Goal: Task Accomplishment & Management: Use online tool/utility

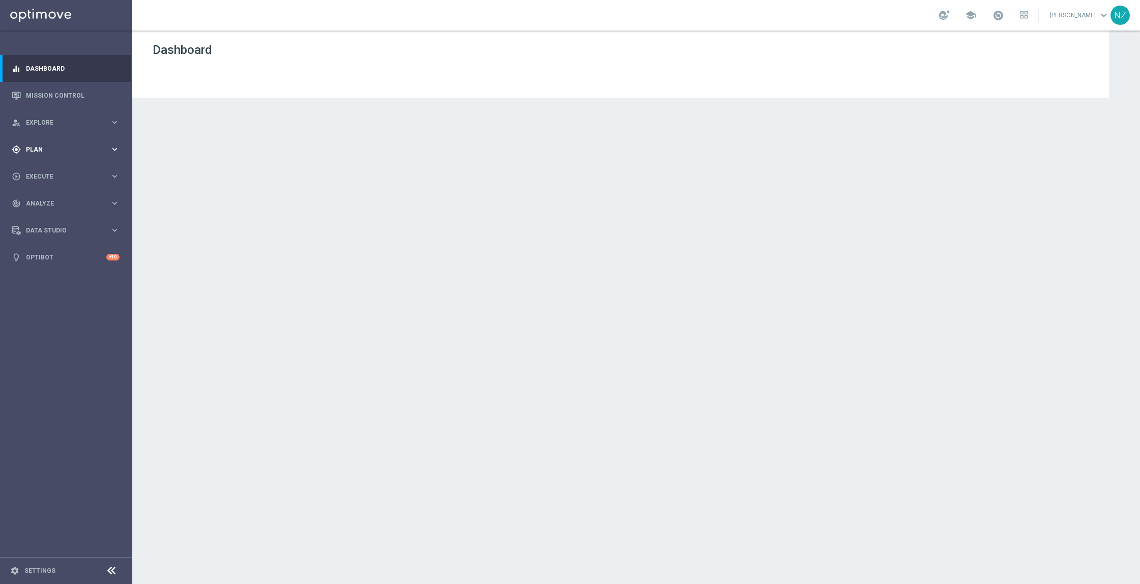
click at [44, 151] on span "Plan" at bounding box center [68, 150] width 84 height 6
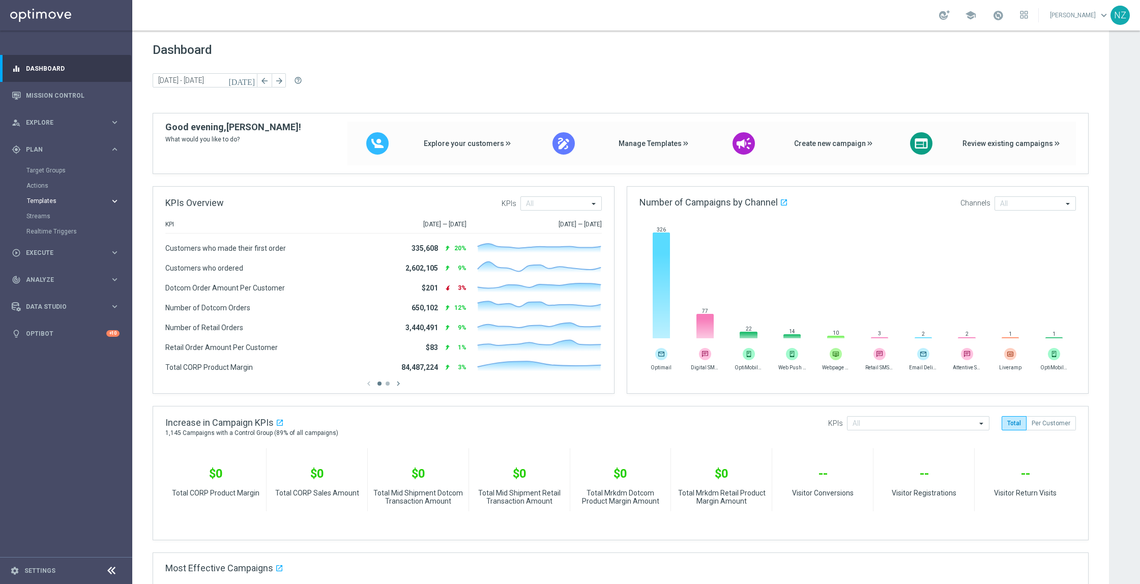
click at [48, 197] on button "Templates keyboard_arrow_right" at bounding box center [73, 201] width 94 height 8
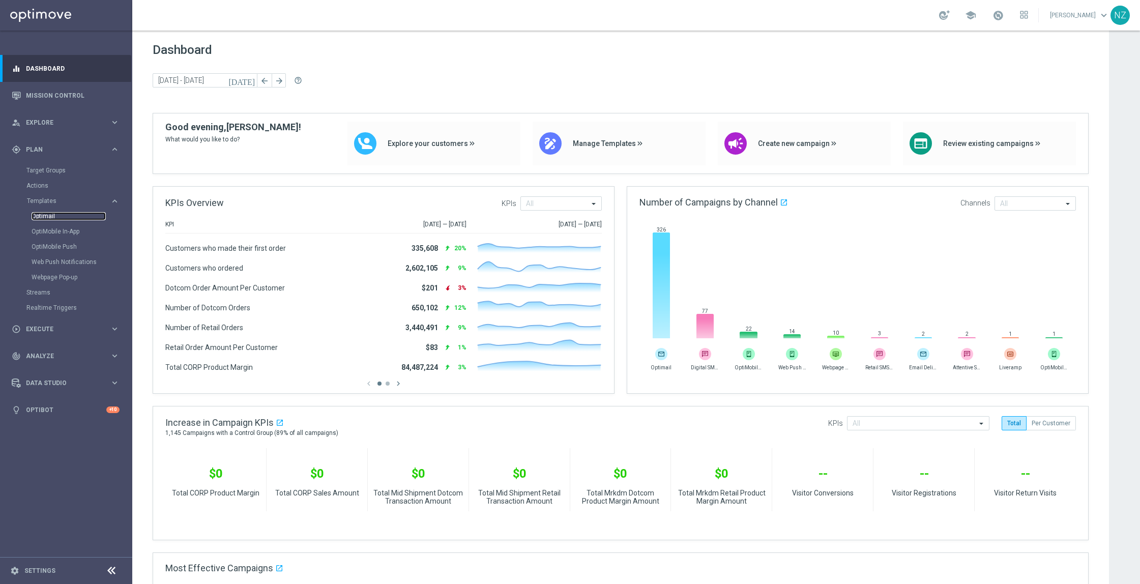
click at [45, 212] on link "Optimail" at bounding box center [69, 216] width 74 height 8
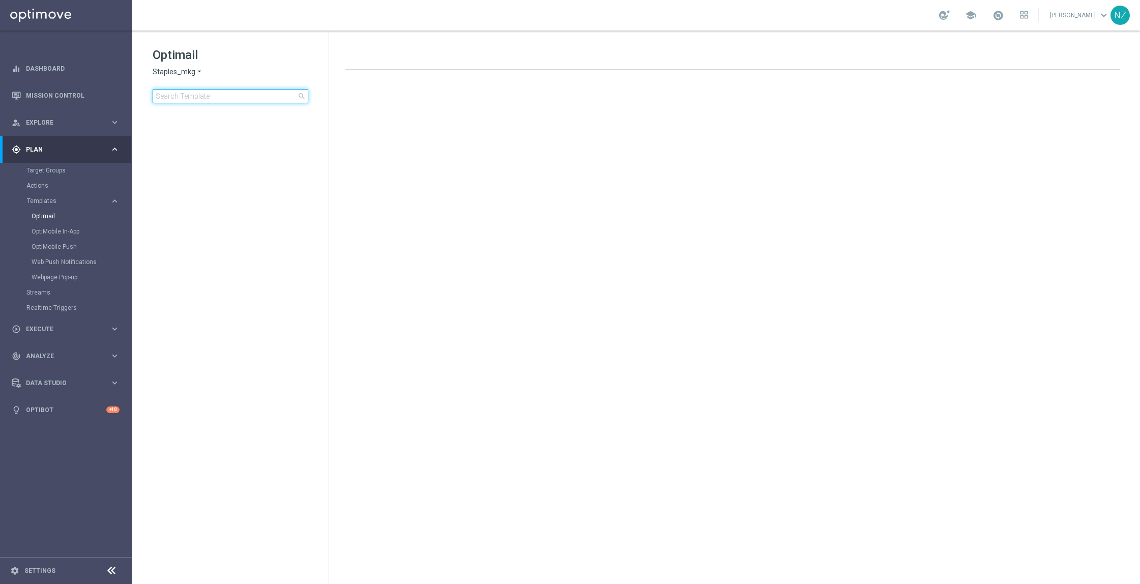
click at [179, 99] on input at bounding box center [231, 96] width 156 height 14
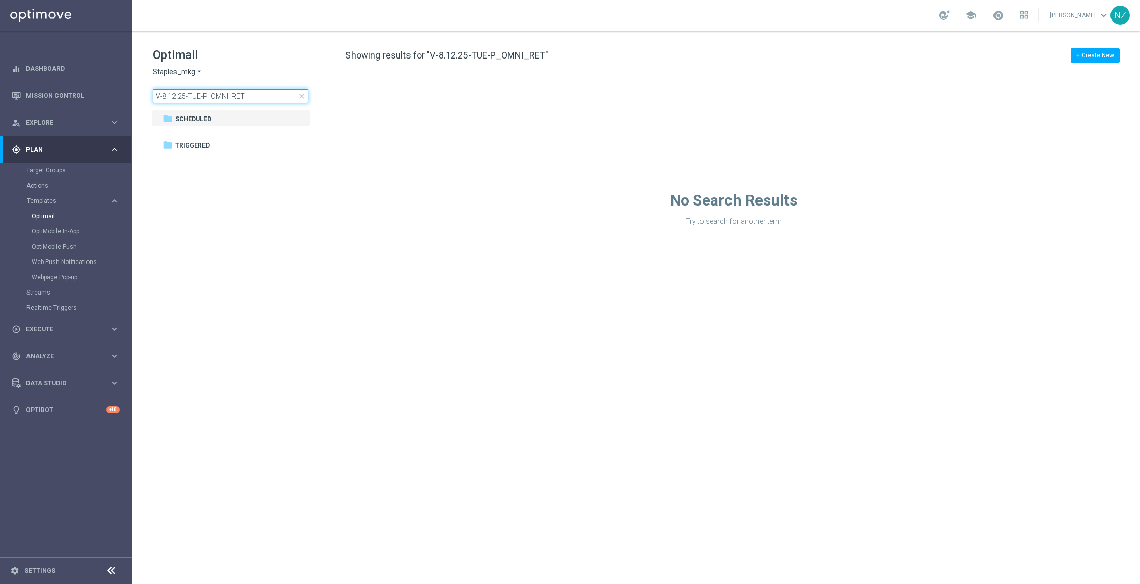
click at [277, 101] on input "V-8.12.25-TUE-P_OMNI_RET" at bounding box center [231, 96] width 156 height 14
drag, startPoint x: 255, startPoint y: 96, endPoint x: 141, endPoint y: 99, distance: 114.6
click at [140, 99] on div "Optimail Staples_mkg arrow_drop_down × Staples_mkg V-8.12.25-TUE-P_OMNI_RET clo…" at bounding box center [230, 101] width 196 height 140
click at [167, 132] on span at bounding box center [165, 130] width 5 height 4
click at [178, 149] on span at bounding box center [176, 147] width 5 height 4
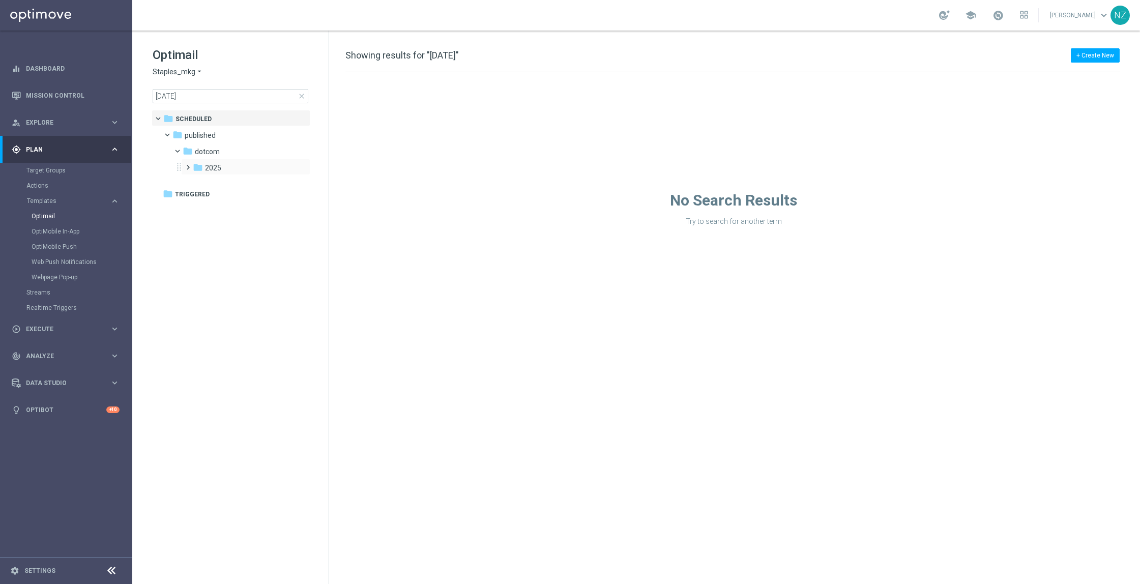
click at [188, 165] on span at bounding box center [186, 163] width 5 height 4
click at [198, 181] on span at bounding box center [196, 179] width 5 height 4
click at [209, 93] on input "[DATE]" at bounding box center [231, 96] width 156 height 14
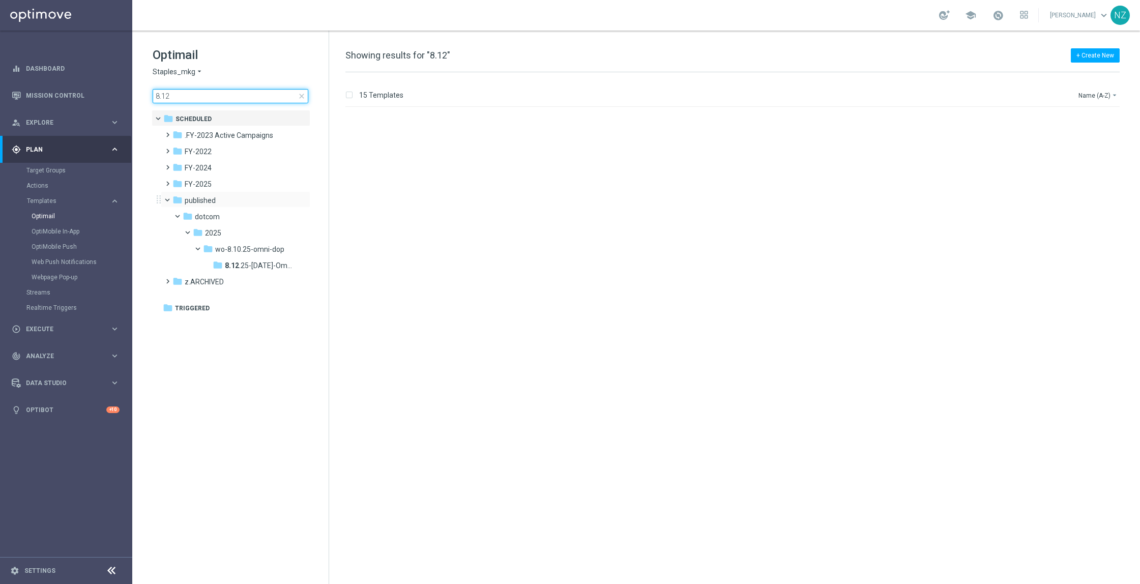
scroll to position [577, 0]
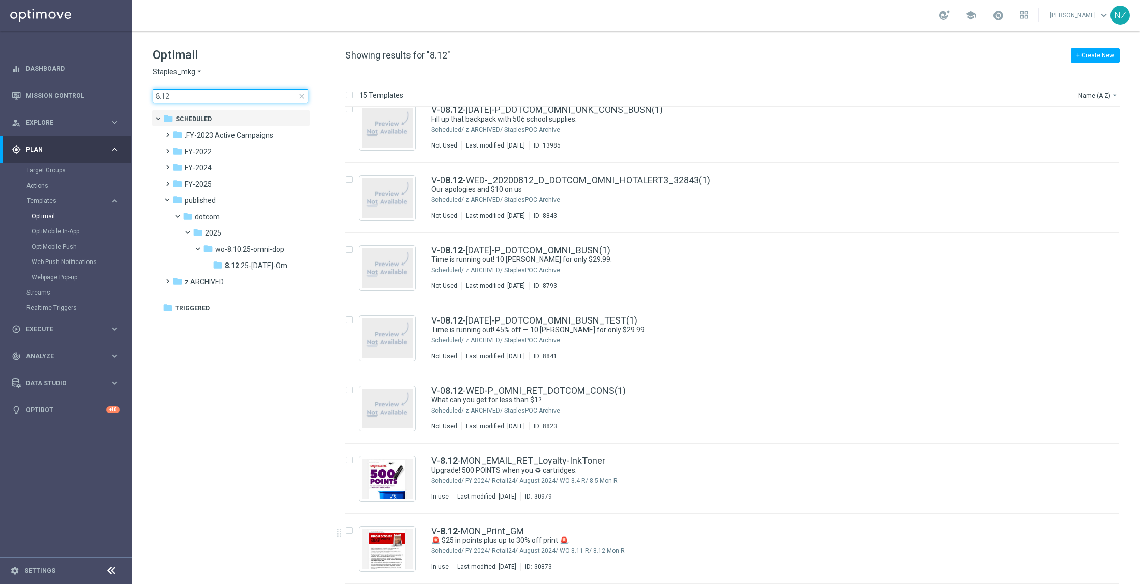
type input "8.12"
click at [300, 96] on span "close" at bounding box center [302, 96] width 8 height 8
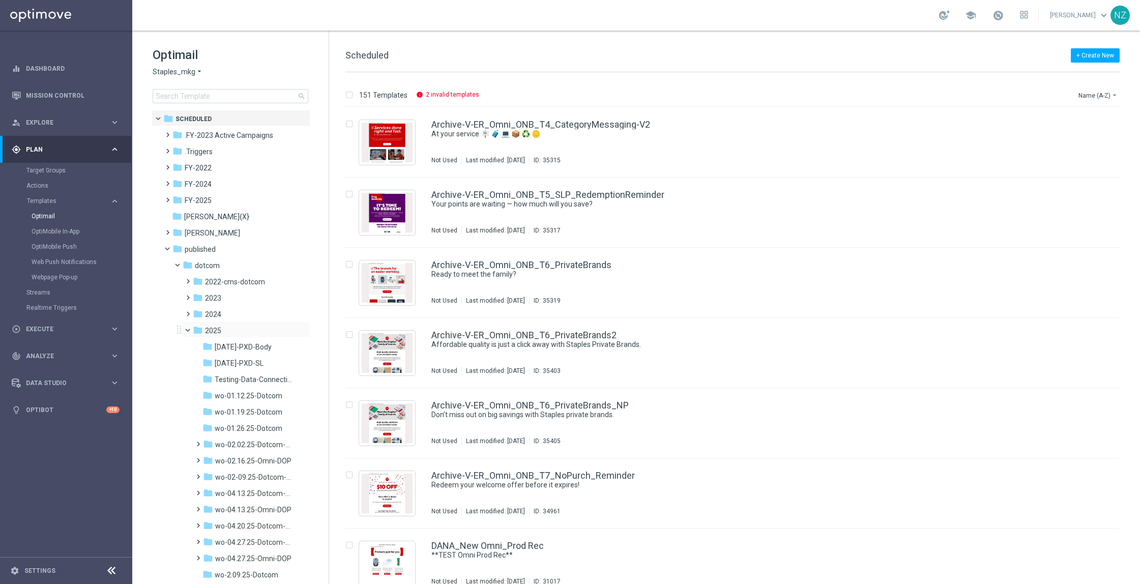
click at [191, 330] on span at bounding box center [192, 328] width 4 height 5
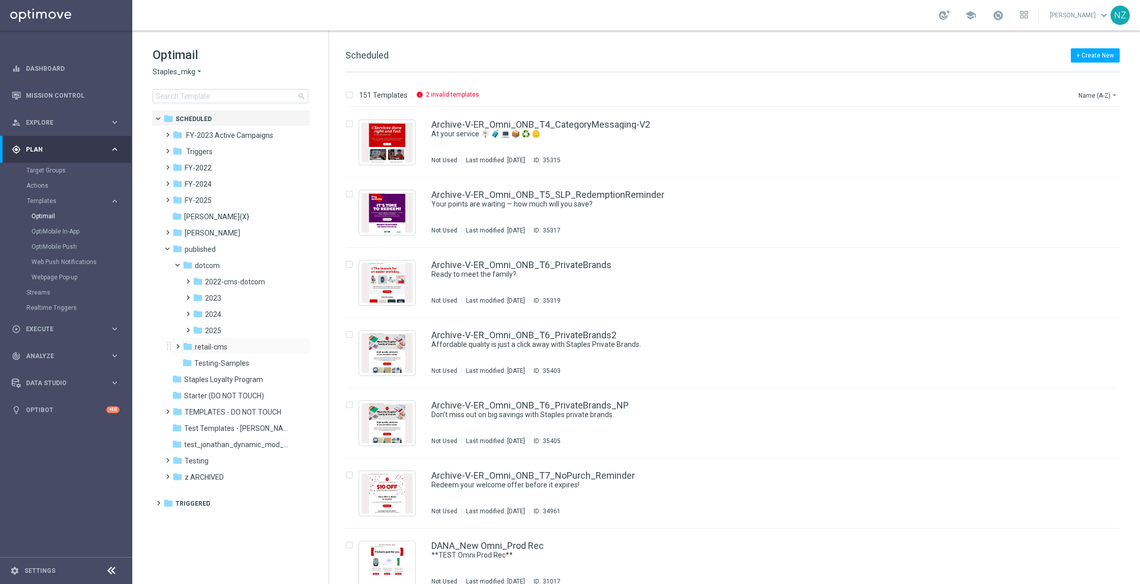
click at [172, 349] on div "folder retail-cms more_vert" at bounding box center [240, 346] width 139 height 16
click at [177, 344] on span at bounding box center [176, 342] width 5 height 4
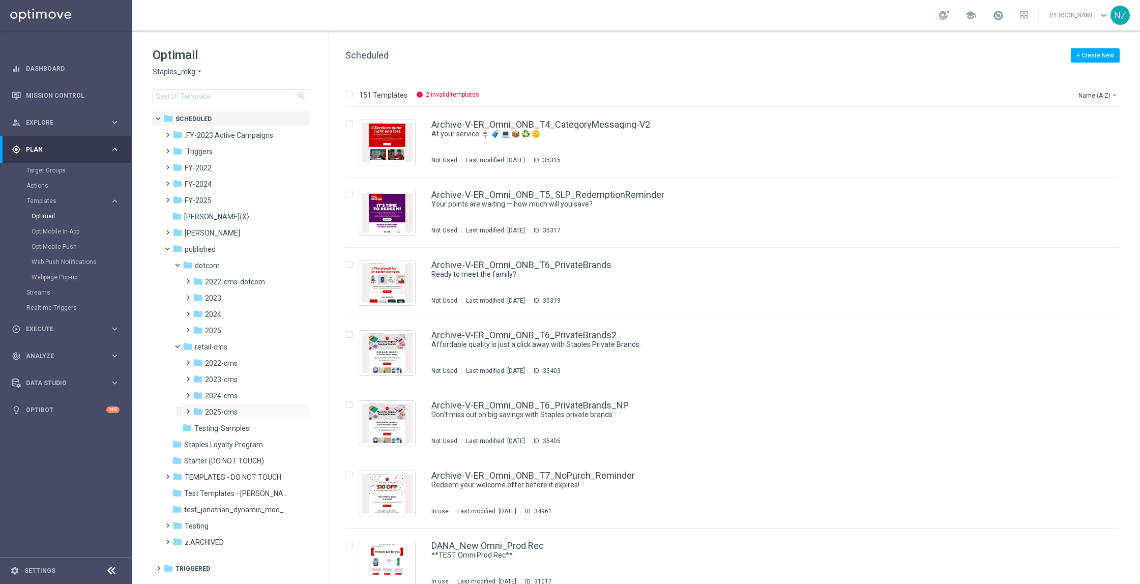
click at [187, 406] on span at bounding box center [186, 407] width 5 height 4
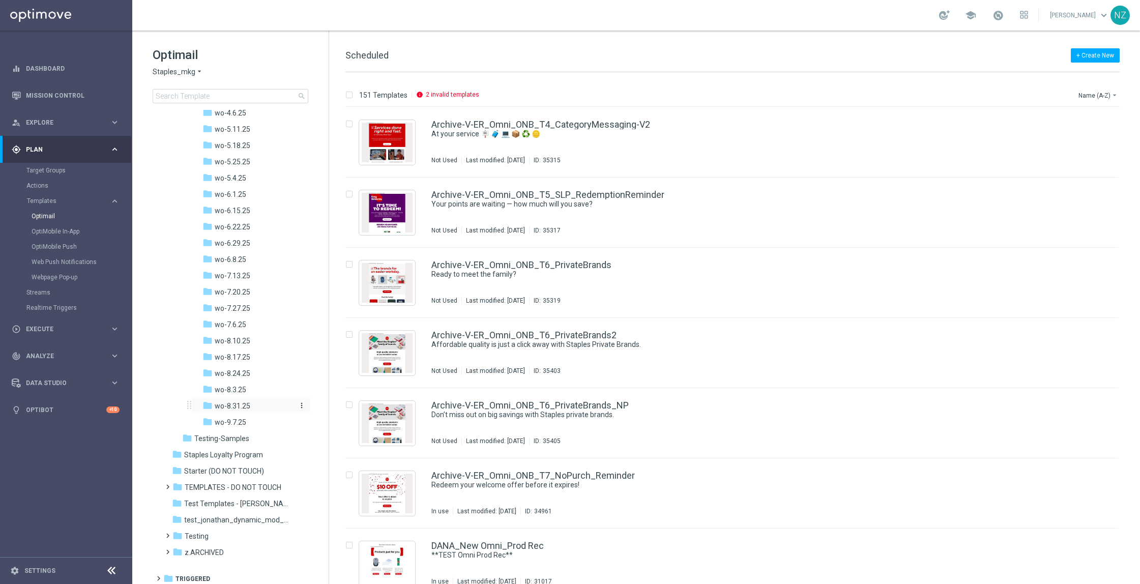
scroll to position [611, 0]
drag, startPoint x: 247, startPoint y: 340, endPoint x: 417, endPoint y: 220, distance: 208.4
click at [247, 340] on span "wo-8.10.25" at bounding box center [233, 338] width 36 height 9
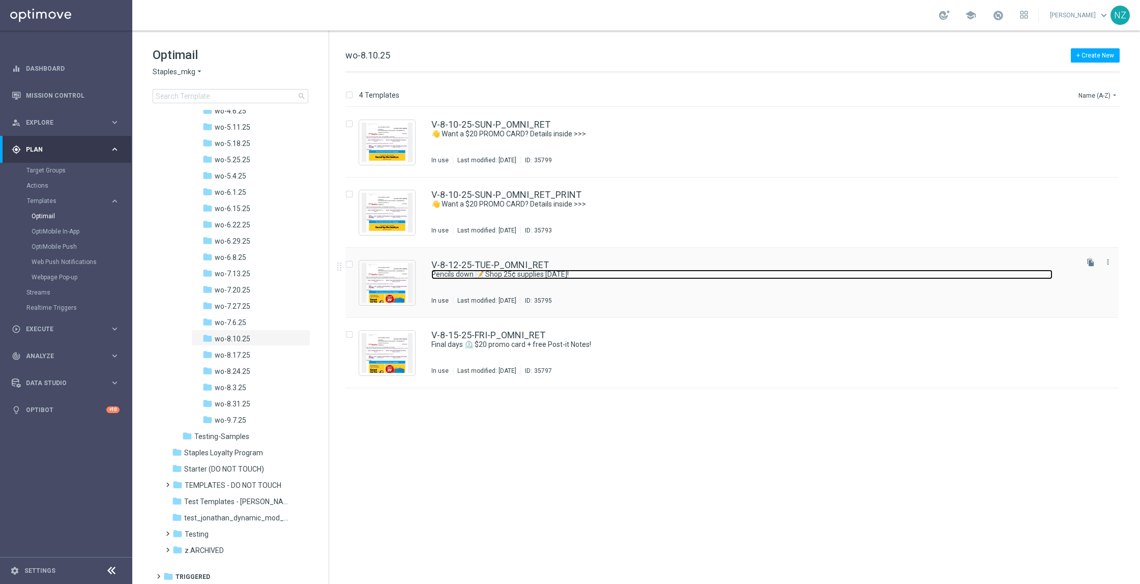
click at [630, 279] on link "Pencils down 📝 Shop 25¢ supplies [DATE]!" at bounding box center [742, 275] width 621 height 10
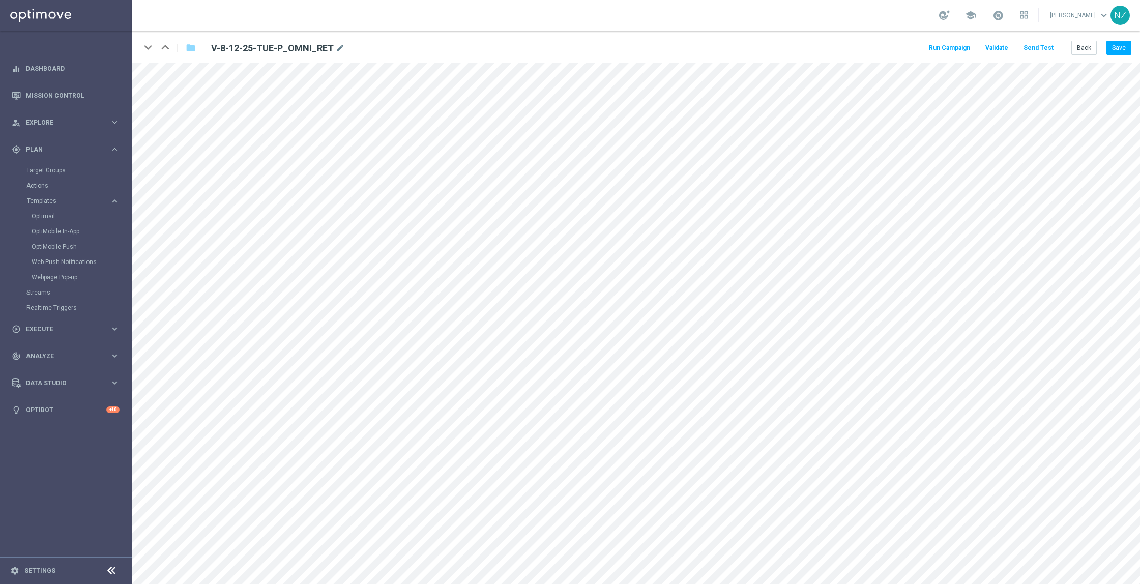
click at [1035, 53] on button "Send Test" at bounding box center [1038, 48] width 33 height 14
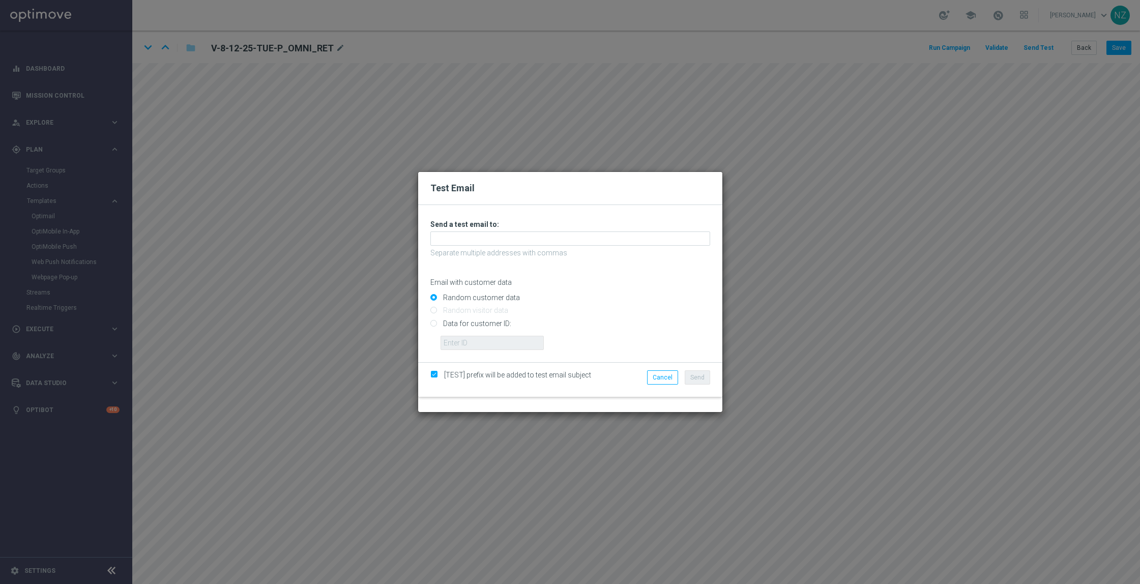
click at [515, 246] on div "Unable to send test email. If this problem persists, contact your CSM for assis…" at bounding box center [571, 285] width 280 height 130
click at [507, 243] on input "text" at bounding box center [571, 239] width 280 height 14
type input "[EMAIL_ADDRESS][DOMAIN_NAME]"
click at [704, 378] on button "Send" at bounding box center [697, 377] width 25 height 14
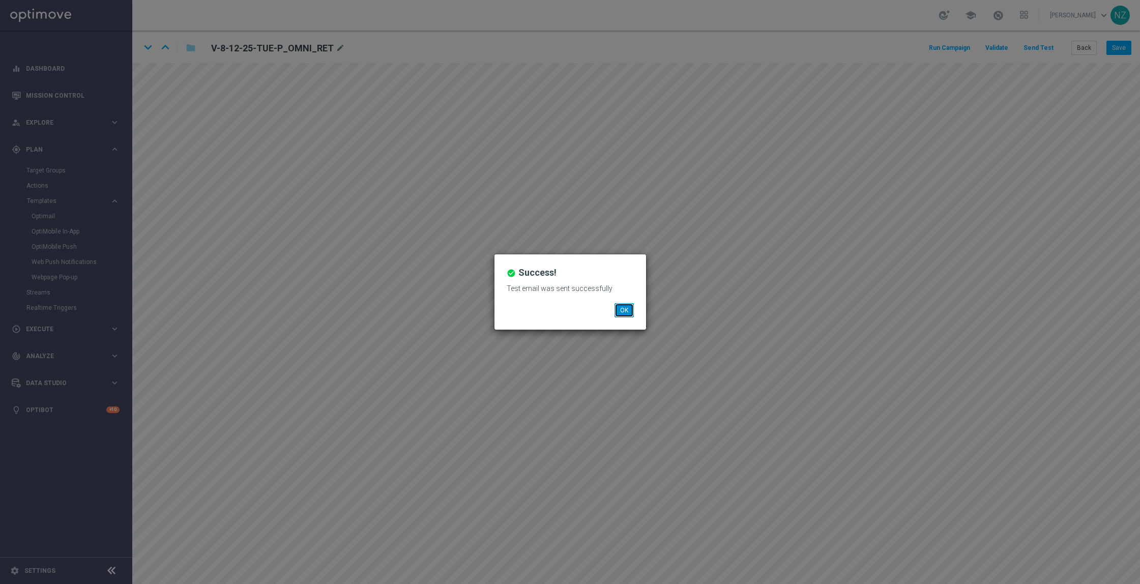
click at [624, 309] on button "OK" at bounding box center [624, 310] width 19 height 14
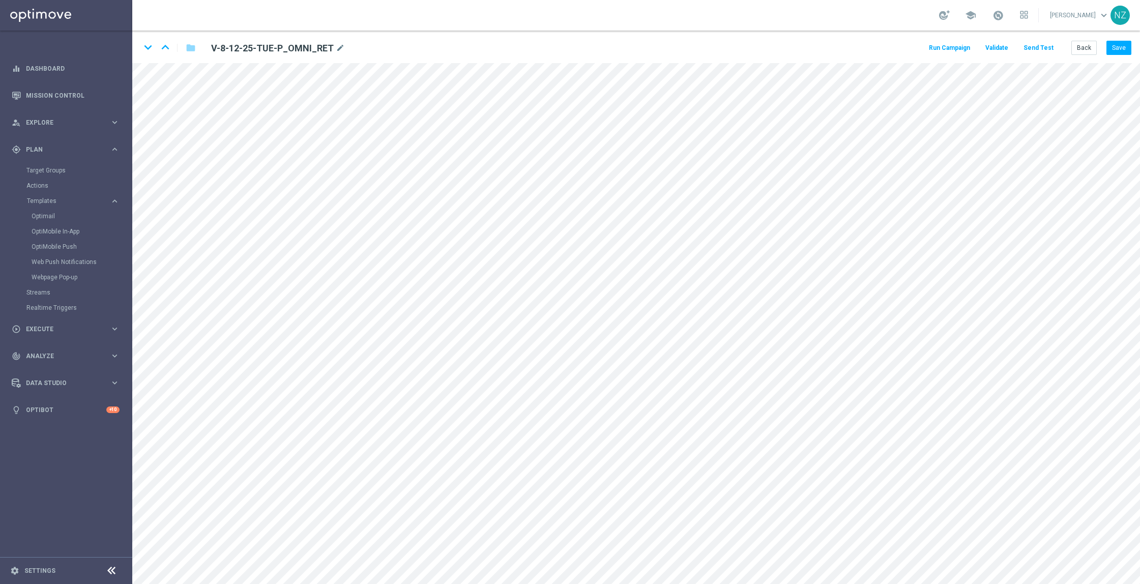
click at [1046, 49] on button "Send Test" at bounding box center [1038, 48] width 33 height 14
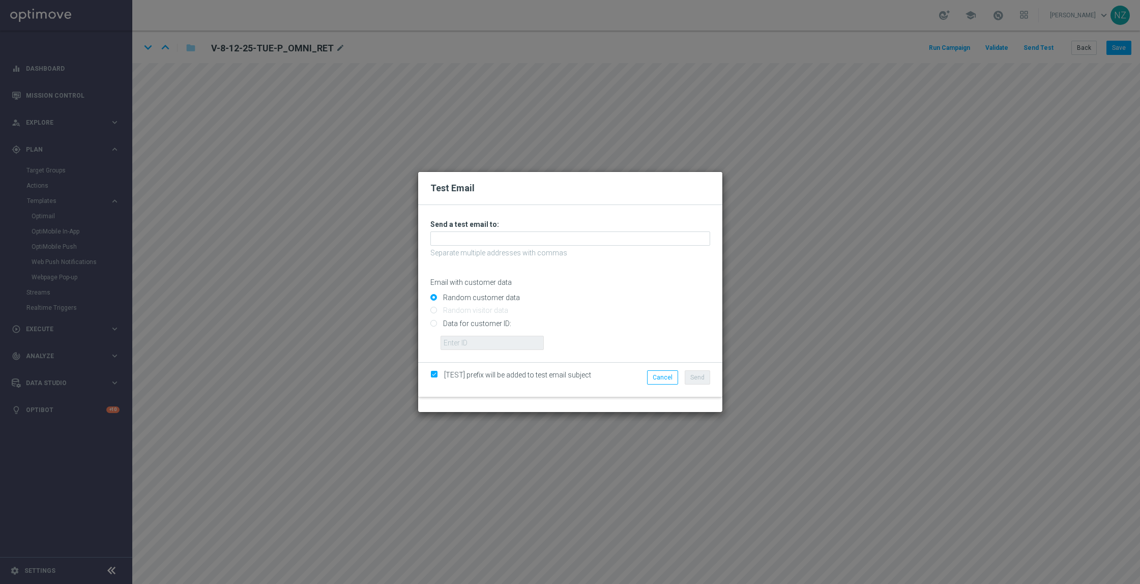
click at [441, 246] on div "Unable to send test email. If this problem persists, contact your CSM for assis…" at bounding box center [571, 285] width 280 height 130
click at [446, 237] on input "text" at bounding box center [571, 239] width 280 height 14
click at [470, 199] on div "Test Email" at bounding box center [570, 188] width 304 height 33
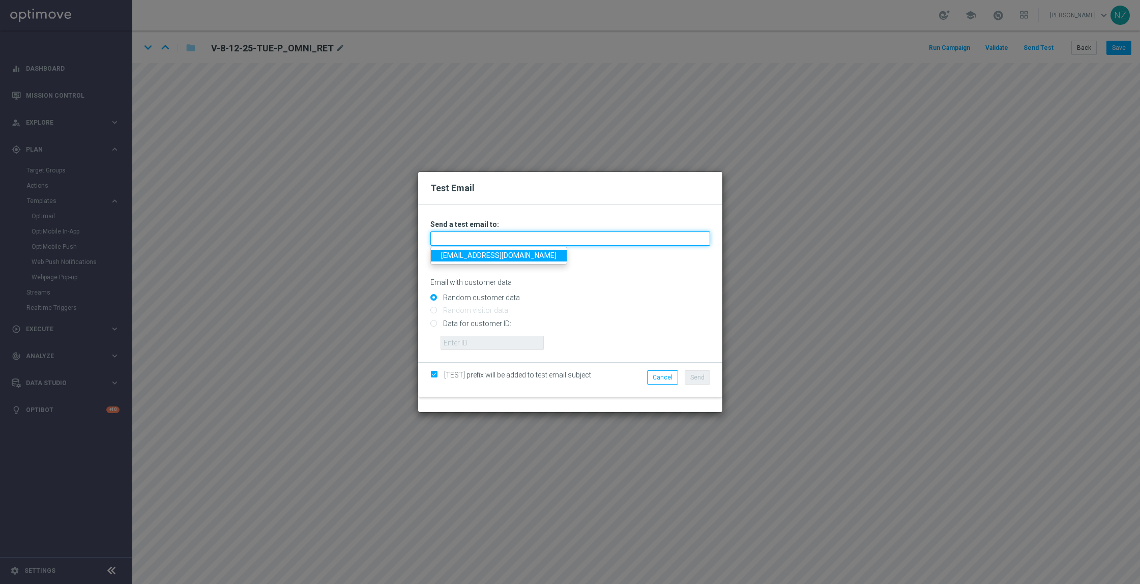
click at [462, 243] on input "text" at bounding box center [571, 239] width 280 height 14
click at [471, 241] on input "text" at bounding box center [571, 239] width 280 height 14
click at [476, 258] on link "[EMAIL_ADDRESS][DOMAIN_NAME]" at bounding box center [499, 256] width 136 height 12
type input "[EMAIL_ADDRESS][DOMAIN_NAME]"
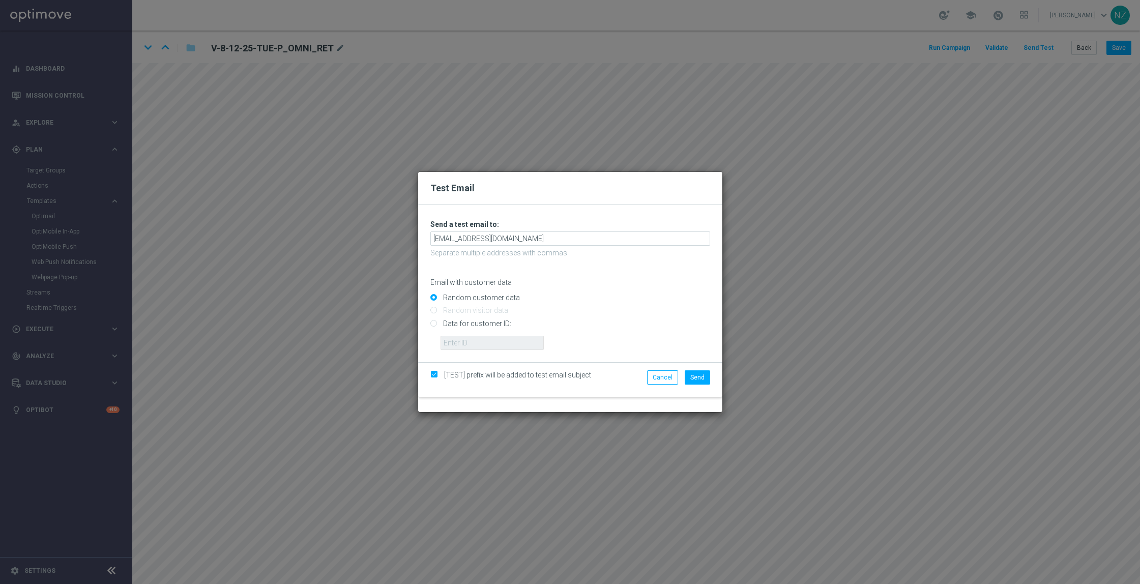
click at [415, 363] on div "Test Email Unable to send test email. If this problem persists, contact your CS…" at bounding box center [570, 292] width 1140 height 584
drag, startPoint x: 431, startPoint y: 325, endPoint x: 443, endPoint y: 324, distance: 12.8
click at [432, 323] on input "Data for customer ID:" at bounding box center [571, 328] width 280 height 14
radio input "true"
click at [466, 344] on input "text" at bounding box center [492, 343] width 103 height 14
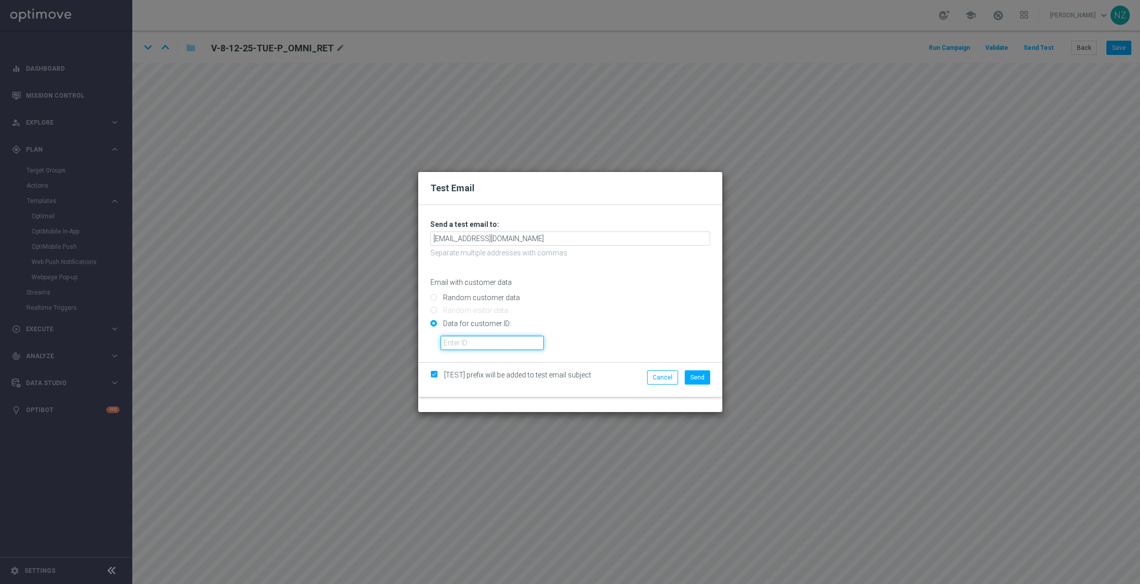
paste input "10003452287"
type input "10003452287"
click at [689, 379] on button "Send" at bounding box center [697, 377] width 25 height 14
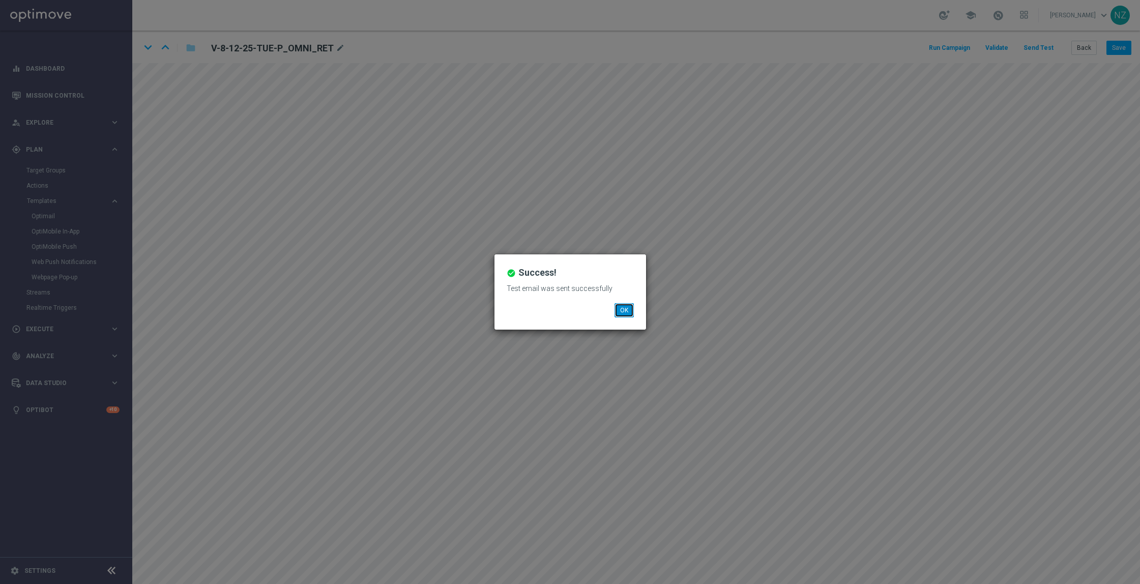
click at [627, 315] on button "OK" at bounding box center [624, 310] width 19 height 14
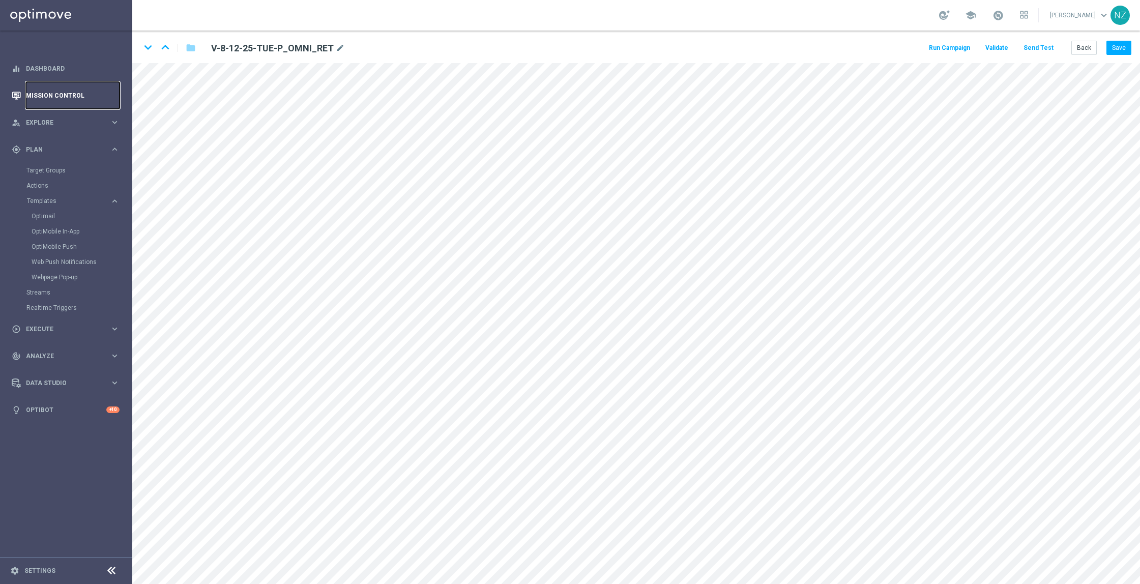
drag, startPoint x: 49, startPoint y: 94, endPoint x: 74, endPoint y: 83, distance: 27.6
click at [49, 94] on link "Mission Control" at bounding box center [73, 95] width 94 height 27
